Goal: Find specific page/section: Find specific page/section

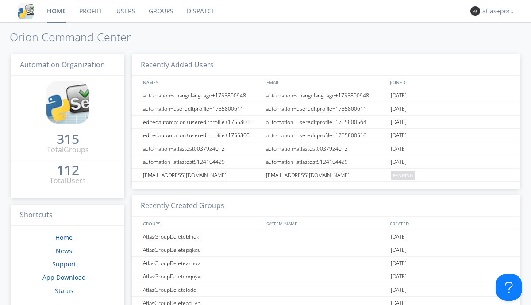
click at [200, 11] on link "Dispatch" at bounding box center [201, 11] width 42 height 22
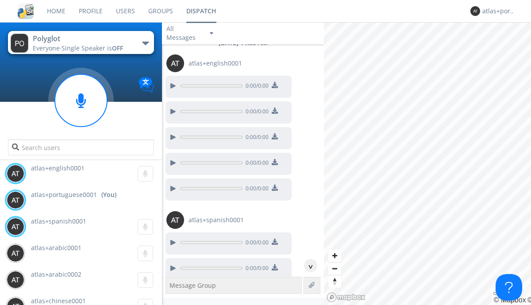
scroll to position [1099, 0]
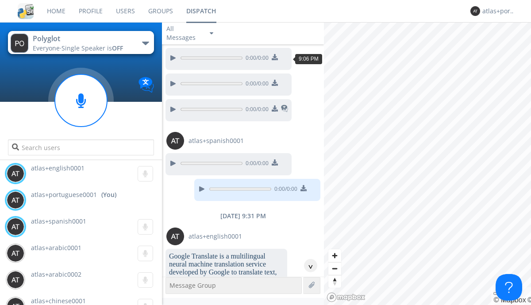
scroll to position [67, 0]
click at [307, 265] on div "^" at bounding box center [310, 265] width 13 height 13
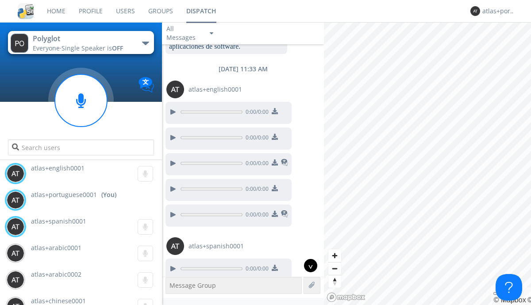
scroll to position [1099, 0]
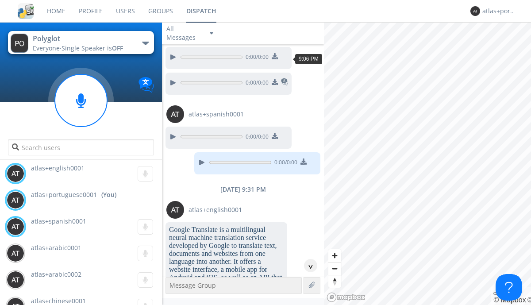
scroll to position [41, 0]
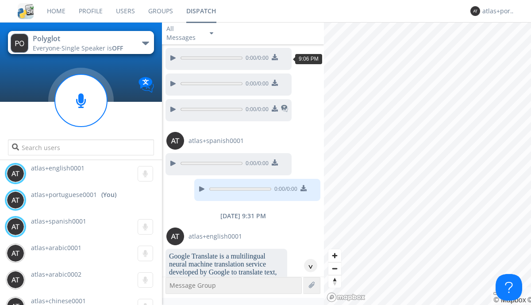
click at [307, 265] on div "^" at bounding box center [310, 265] width 13 height 13
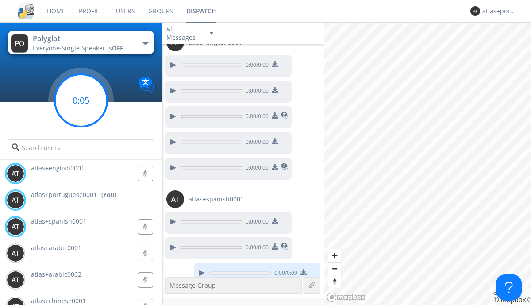
scroll to position [1098, 0]
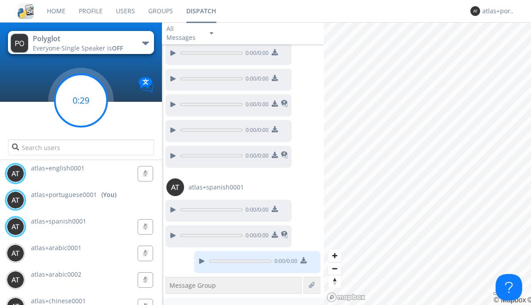
click at [81, 100] on g at bounding box center [81, 100] width 52 height 52
